Goal: Task Accomplishment & Management: Use online tool/utility

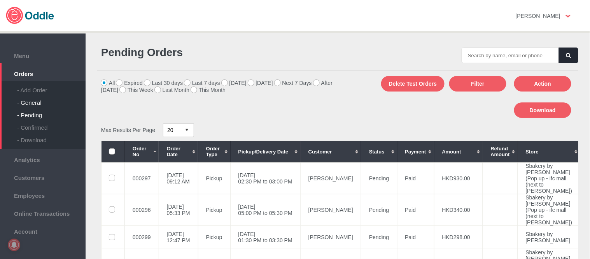
click at [40, 102] on div "- General" at bounding box center [51, 99] width 68 height 12
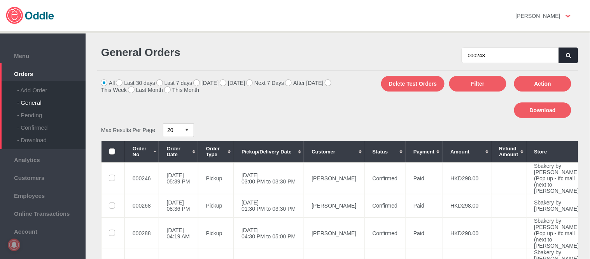
type input "000243"
click at [564, 58] on button "button" at bounding box center [568, 55] width 19 height 16
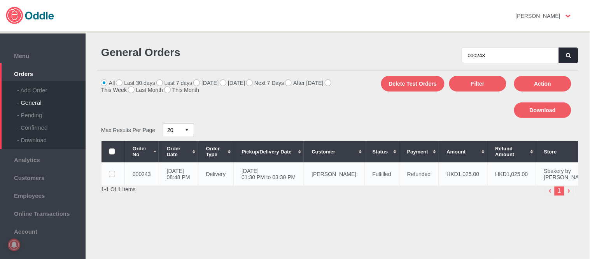
click at [292, 174] on td "12 Sep 2025, Fri 01:30 PM to 03:30 PM" at bounding box center [269, 173] width 70 height 23
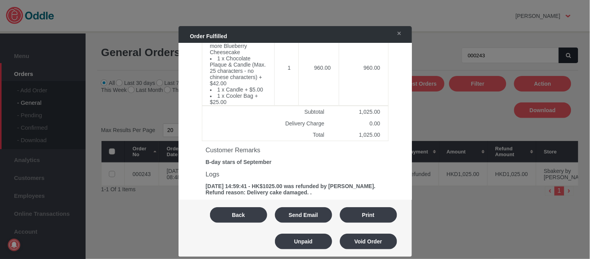
scroll to position [259, 0]
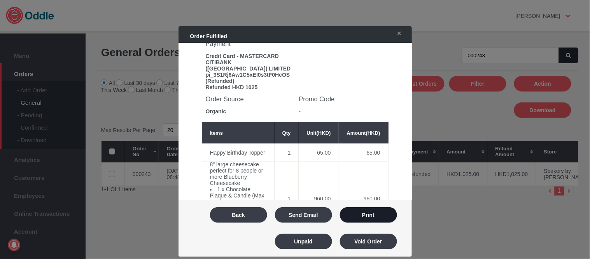
click at [378, 214] on button "Print" at bounding box center [368, 215] width 57 height 16
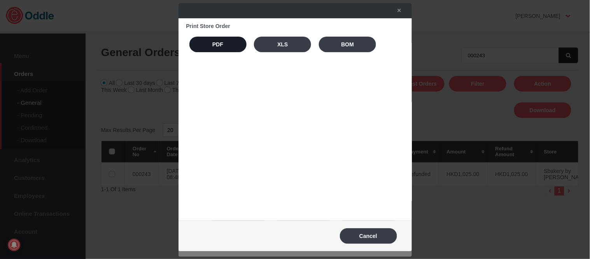
click at [198, 46] on button "PDF" at bounding box center [218, 45] width 57 height 16
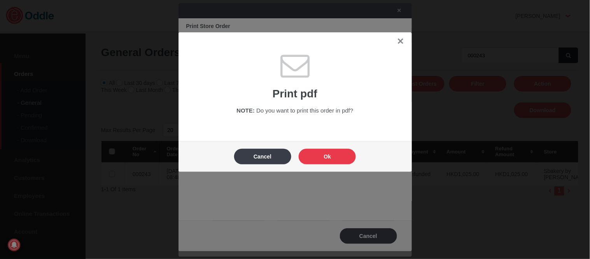
click at [323, 153] on button "Ok" at bounding box center [327, 157] width 57 height 16
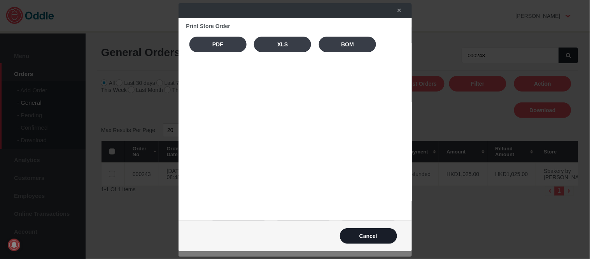
click at [381, 230] on button "Cancel" at bounding box center [368, 236] width 57 height 16
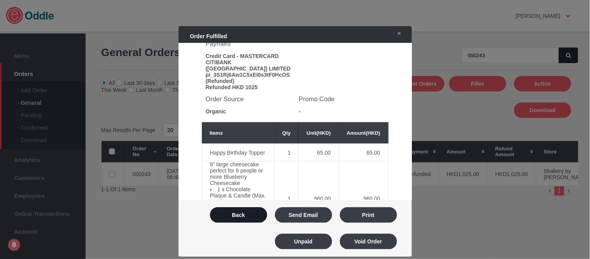
click at [237, 212] on button "Back" at bounding box center [238, 215] width 57 height 16
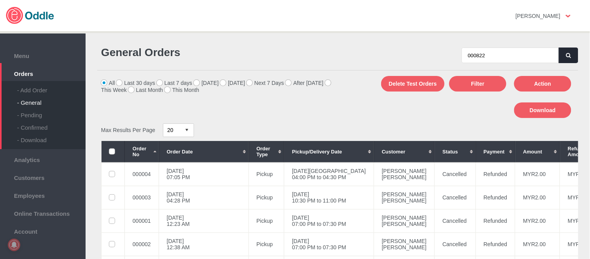
type input "000822"
click at [570, 56] on button "button" at bounding box center [568, 55] width 19 height 16
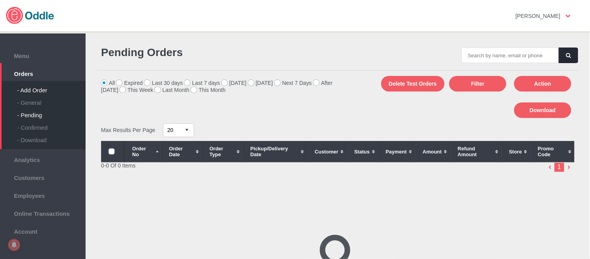
click at [33, 100] on div "- General" at bounding box center [51, 99] width 68 height 12
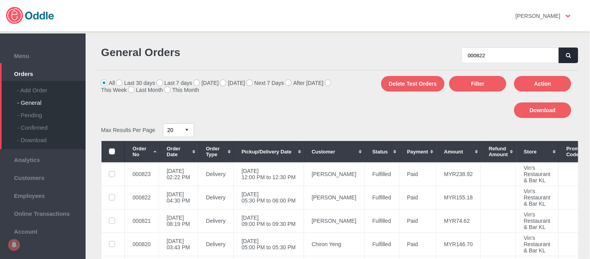
type input "000822"
click at [562, 55] on button "button" at bounding box center [568, 55] width 19 height 16
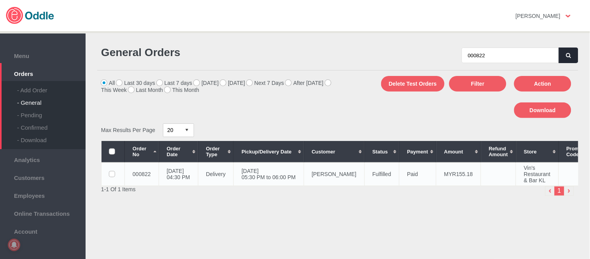
click at [289, 175] on td "[DATE] 05:30 PM to 06:00 PM" at bounding box center [269, 173] width 70 height 23
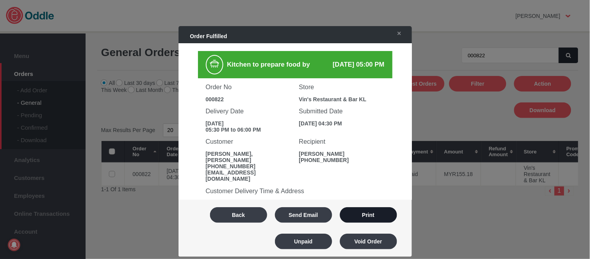
click at [379, 215] on button "Print" at bounding box center [368, 215] width 57 height 16
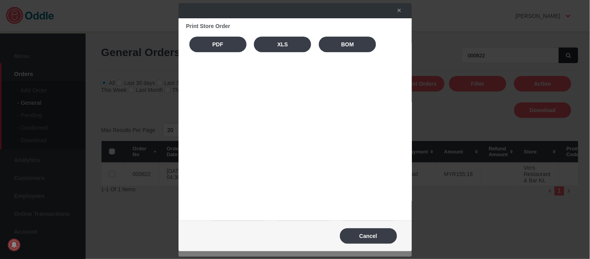
drag, startPoint x: 222, startPoint y: 49, endPoint x: 246, endPoint y: 58, distance: 25.7
click at [222, 48] on button "PDF" at bounding box center [218, 45] width 57 height 16
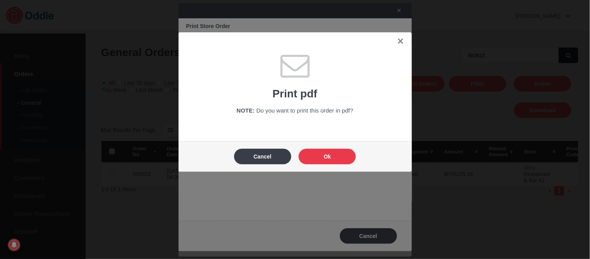
click at [335, 153] on button "Ok" at bounding box center [327, 157] width 57 height 16
